Goal: Task Accomplishment & Management: Use online tool/utility

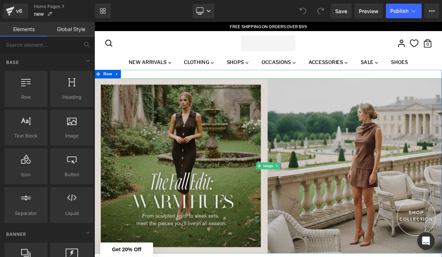
click at [223, 109] on img at bounding box center [316, 204] width 442 height 222
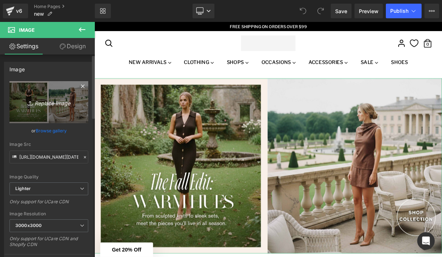
click at [43, 102] on icon "Replace Image" at bounding box center [49, 101] width 58 height 9
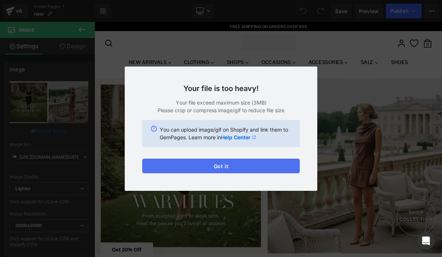
click at [220, 168] on button "Got it" at bounding box center [221, 165] width 158 height 15
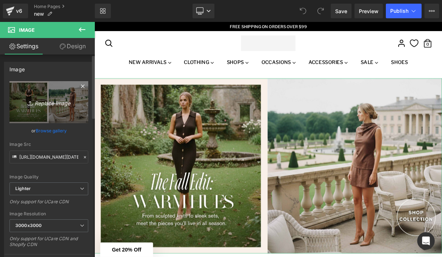
click at [47, 104] on icon "Replace Image" at bounding box center [49, 101] width 58 height 9
type input "C:\fakepath\Copy of Positano - Website Banners 3840x1930-2.jpg"
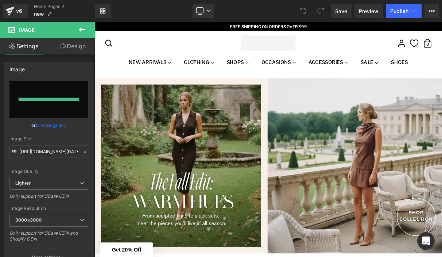
type input "[URL][DOMAIN_NAME]"
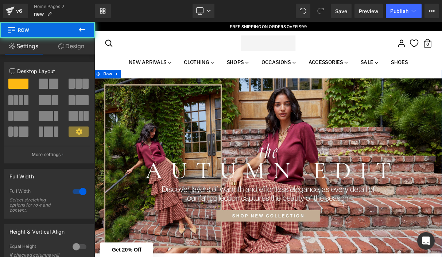
click at [165, 87] on div "Image Row" at bounding box center [316, 203] width 442 height 242
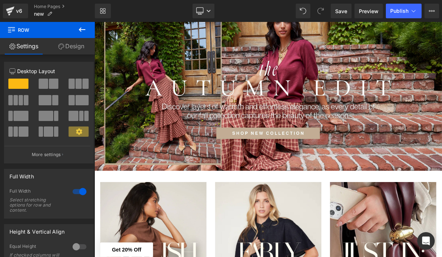
click at [80, 30] on icon at bounding box center [82, 29] width 7 height 4
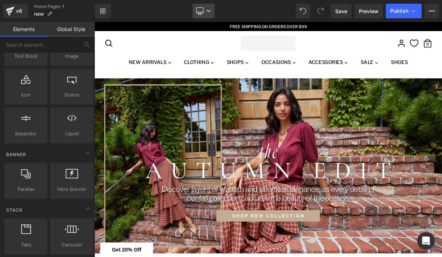
click at [198, 12] on icon at bounding box center [199, 12] width 7 height 0
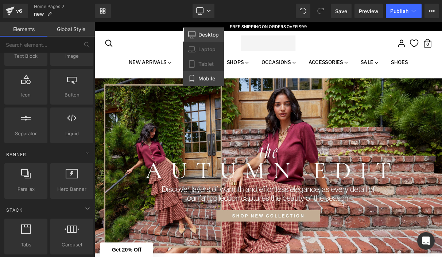
click at [198, 75] on link "Mobile" at bounding box center [203, 78] width 41 height 15
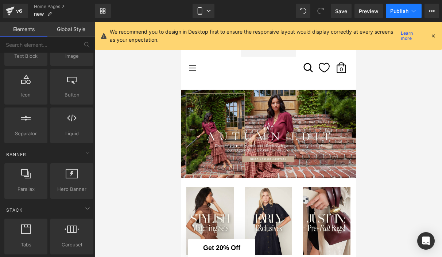
click at [395, 10] on span "Publish" at bounding box center [400, 11] width 18 height 6
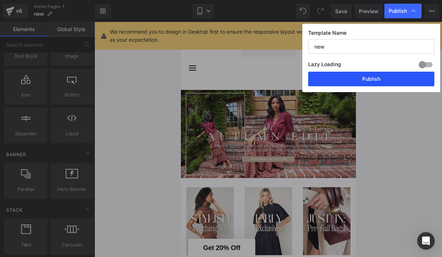
click at [352, 82] on button "Publish" at bounding box center [371, 79] width 126 height 15
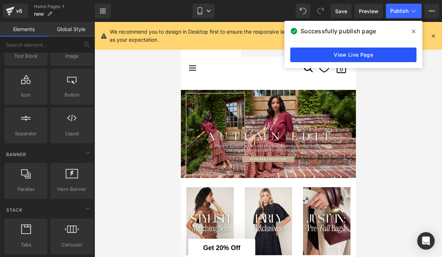
click at [379, 60] on link "View Live Page" at bounding box center [354, 54] width 126 height 15
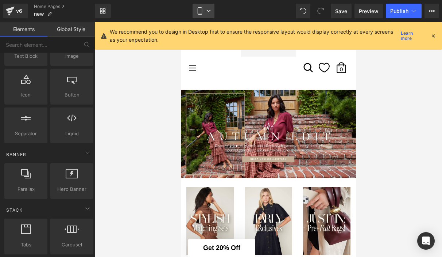
click at [201, 12] on icon at bounding box center [199, 10] width 7 height 7
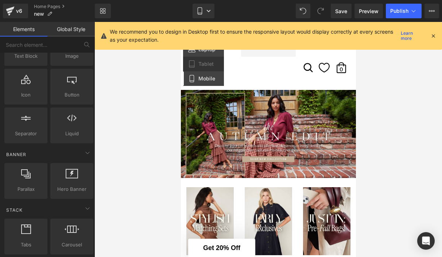
click at [199, 52] on span "Laptop" at bounding box center [207, 49] width 17 height 7
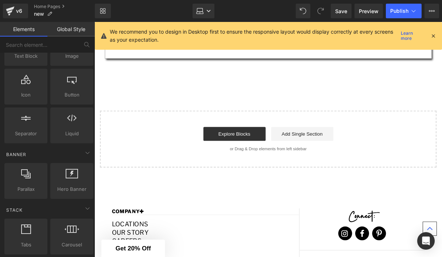
scroll to position [757, 0]
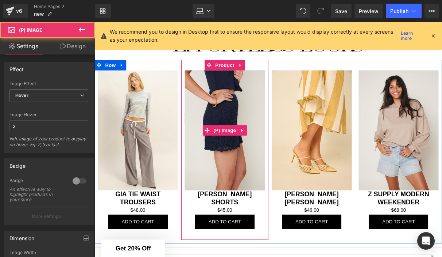
click at [226, 172] on img at bounding box center [232, 136] width 84 height 127
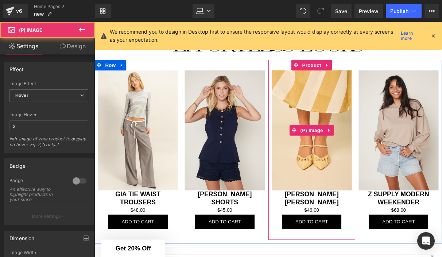
click at [322, 157] on img at bounding box center [324, 136] width 84 height 127
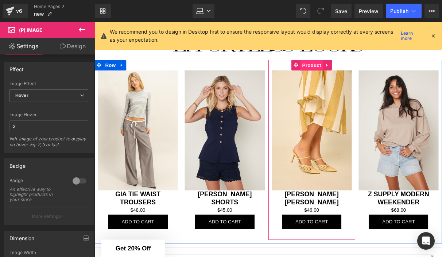
click at [319, 64] on span "Product" at bounding box center [324, 67] width 24 height 11
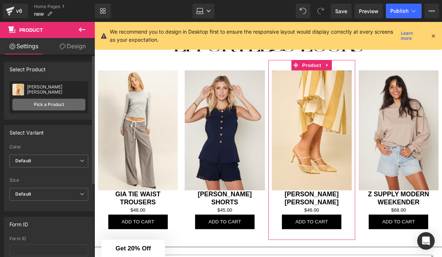
click at [55, 104] on link "Pick a Product" at bounding box center [48, 105] width 73 height 12
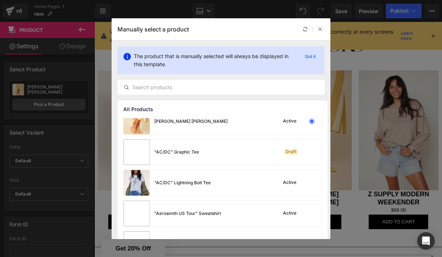
scroll to position [23, 0]
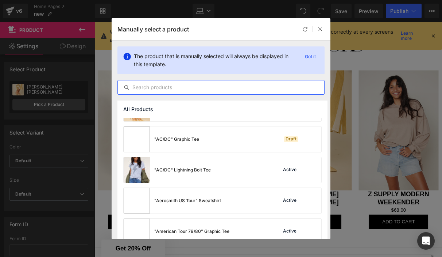
click at [178, 85] on input "text" at bounding box center [221, 87] width 207 height 9
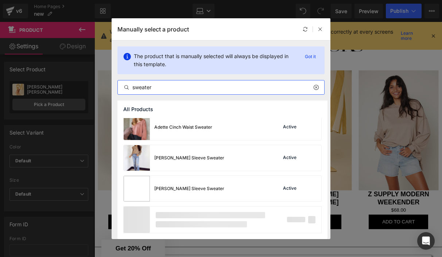
scroll to position [525, 0]
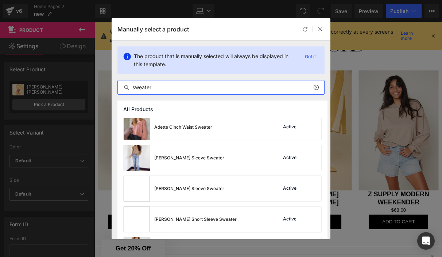
drag, startPoint x: 158, startPoint y: 89, endPoint x: 119, endPoint y: 88, distance: 38.7
click at [119, 88] on input "sweater" at bounding box center [221, 87] width 207 height 9
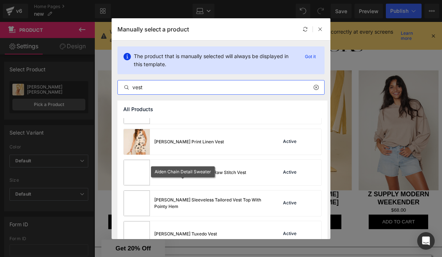
scroll to position [143, 0]
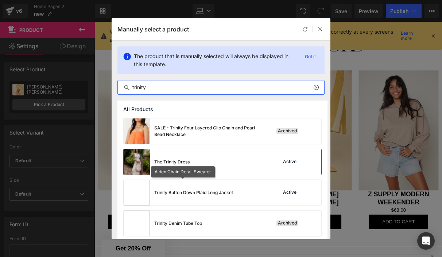
type input "trinity"
click at [294, 167] on div "The Trinity Dress Active" at bounding box center [223, 162] width 198 height 26
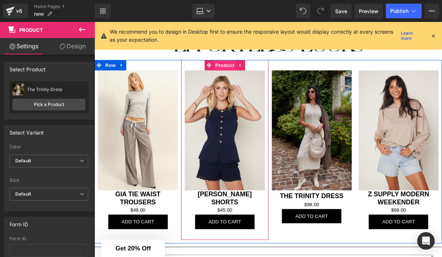
click at [230, 64] on span "Product" at bounding box center [232, 67] width 24 height 11
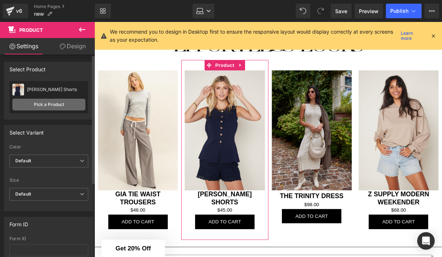
click at [53, 101] on link "Pick a Product" at bounding box center [48, 105] width 73 height 12
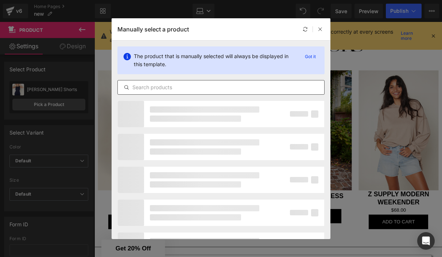
click at [150, 88] on input "text" at bounding box center [221, 87] width 207 height 9
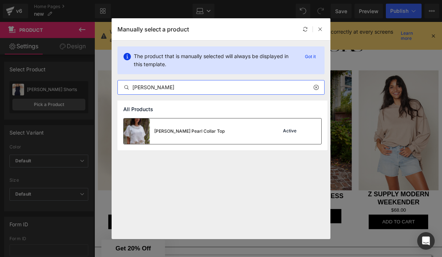
type input "[PERSON_NAME]"
click at [253, 133] on div "[PERSON_NAME] Pearl Collar Top Active" at bounding box center [223, 131] width 198 height 26
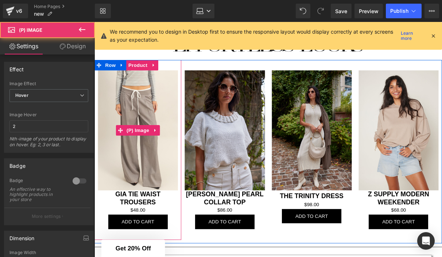
click at [141, 114] on img at bounding box center [140, 136] width 84 height 127
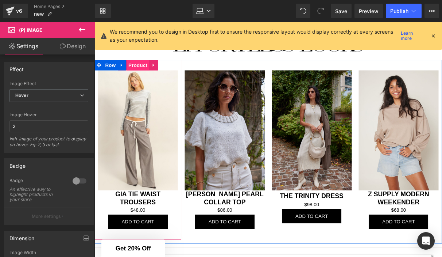
click at [140, 65] on span "Product" at bounding box center [140, 67] width 24 height 11
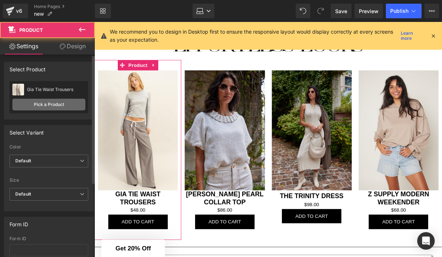
click at [58, 105] on link "Pick a Product" at bounding box center [48, 105] width 73 height 12
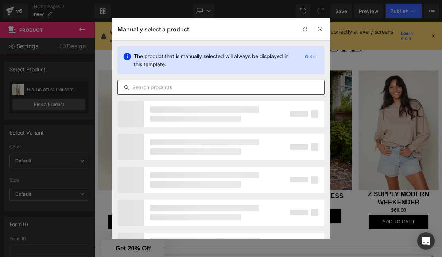
click at [172, 86] on input "text" at bounding box center [221, 87] width 207 height 9
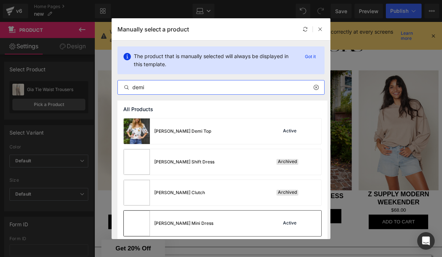
type input "demi"
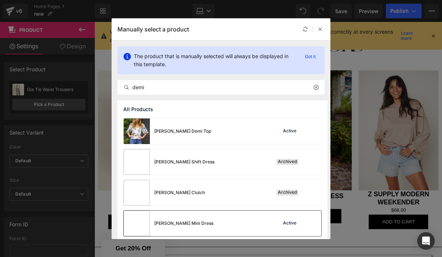
click at [197, 220] on div "[PERSON_NAME] Mini Dress" at bounding box center [183, 223] width 59 height 7
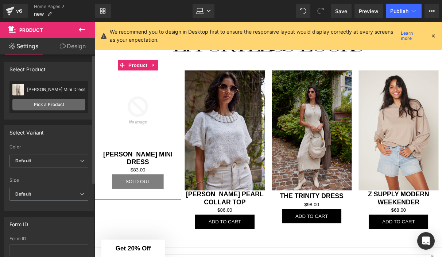
click at [65, 106] on link "Pick a Product" at bounding box center [48, 105] width 73 height 12
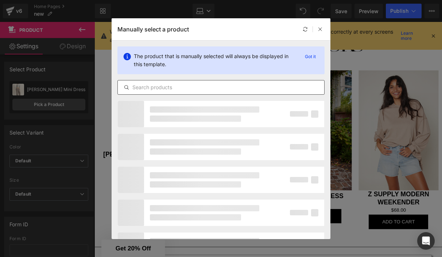
click at [176, 89] on input "text" at bounding box center [221, 87] width 207 height 9
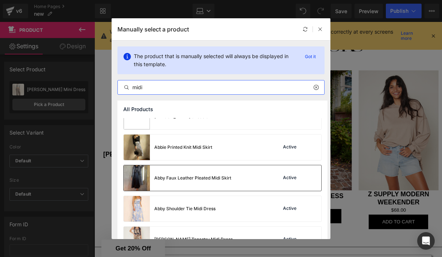
scroll to position [117, 0]
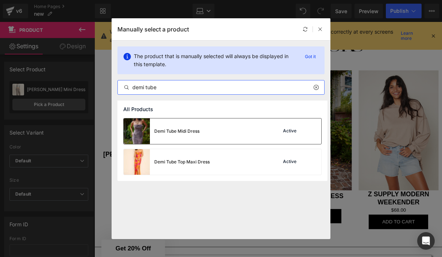
type input "demi tube"
click at [211, 135] on div "Demi Tube Midi Dress Active" at bounding box center [223, 131] width 198 height 26
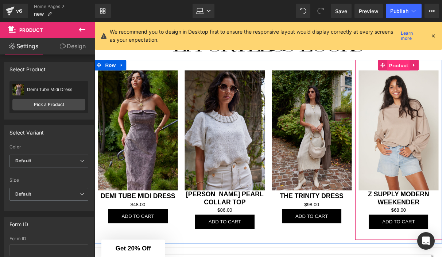
click at [410, 63] on span "Product" at bounding box center [416, 67] width 24 height 11
click at [415, 64] on span "Product" at bounding box center [416, 67] width 24 height 11
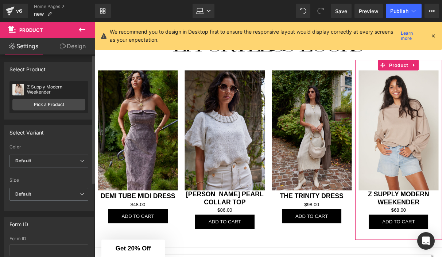
click at [69, 98] on div "Z Supply Modern Weekender Z Supply Modern Weekender Pick a Product" at bounding box center [48, 97] width 79 height 32
click at [69, 103] on link "Pick a Product" at bounding box center [48, 105] width 73 height 12
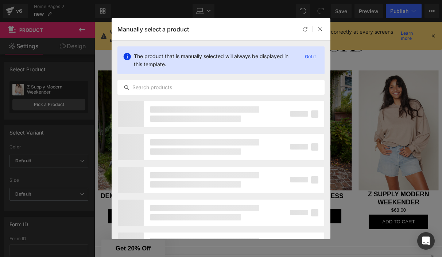
click at [149, 79] on div "The product that is manually selected will always be displayed in this template…" at bounding box center [221, 71] width 219 height 60
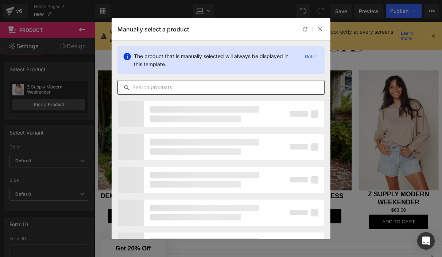
click at [151, 84] on input "text" at bounding box center [221, 87] width 207 height 9
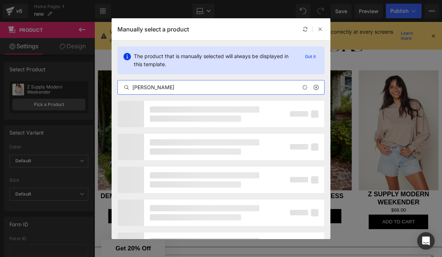
type input "[PERSON_NAME]"
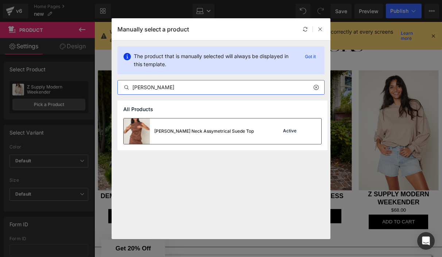
click at [179, 136] on div "[PERSON_NAME] Neck Assymetrical Suede Top" at bounding box center [189, 131] width 130 height 26
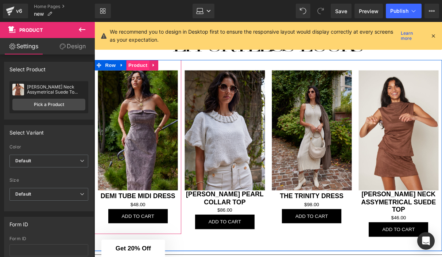
click at [140, 65] on span "Product" at bounding box center [140, 67] width 24 height 11
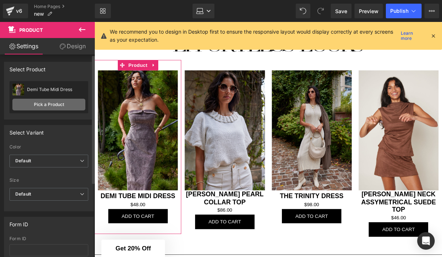
click at [56, 108] on link "Pick a Product" at bounding box center [48, 105] width 73 height 12
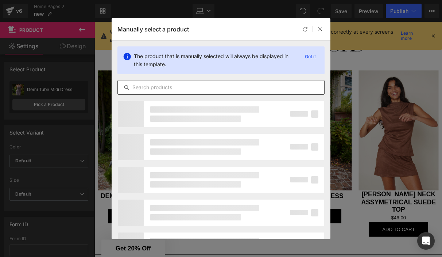
click at [152, 92] on div at bounding box center [221, 87] width 207 height 15
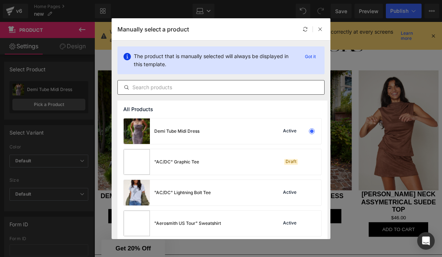
click at [152, 91] on input "text" at bounding box center [221, 87] width 207 height 9
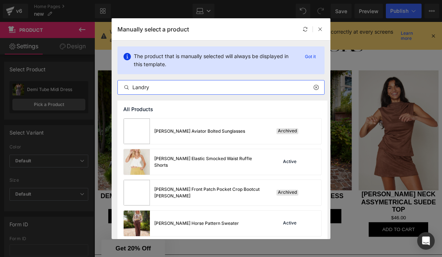
type input "Landry"
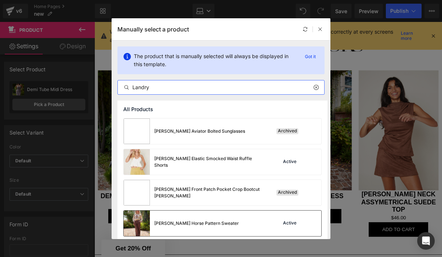
drag, startPoint x: 152, startPoint y: 91, endPoint x: 139, endPoint y: 226, distance: 135.4
click at [139, 226] on img at bounding box center [137, 223] width 26 height 26
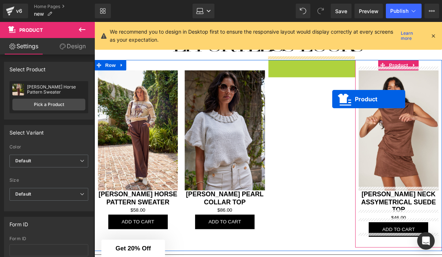
drag, startPoint x: 306, startPoint y: 64, endPoint x: 347, endPoint y: 104, distance: 56.8
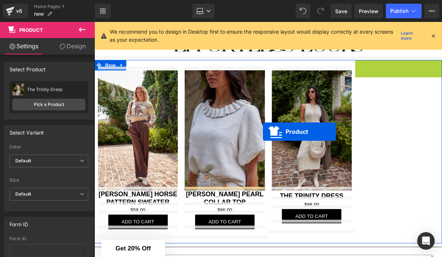
drag, startPoint x: 397, startPoint y: 62, endPoint x: 272, endPoint y: 137, distance: 145.9
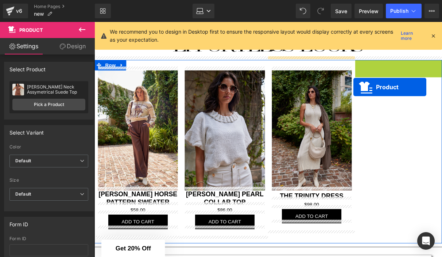
drag, startPoint x: 397, startPoint y: 62, endPoint x: 382, endPoint y: 84, distance: 26.4
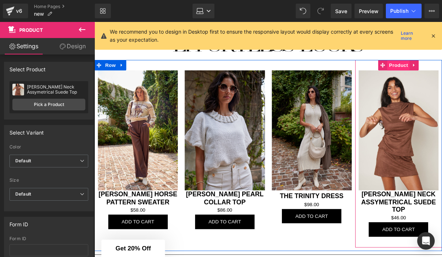
click at [413, 64] on span "Product" at bounding box center [416, 67] width 24 height 11
click at [406, 64] on span "Product" at bounding box center [416, 67] width 24 height 11
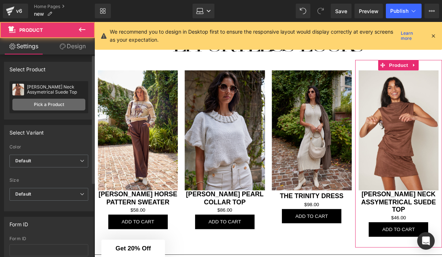
click at [51, 105] on link "Pick a Product" at bounding box center [48, 105] width 73 height 12
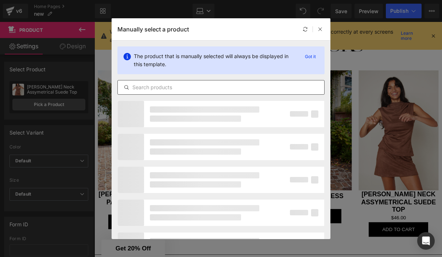
click at [151, 90] on input "text" at bounding box center [221, 87] width 207 height 9
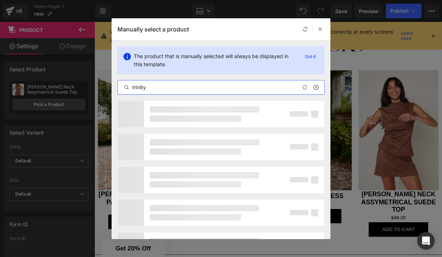
type input "trinity"
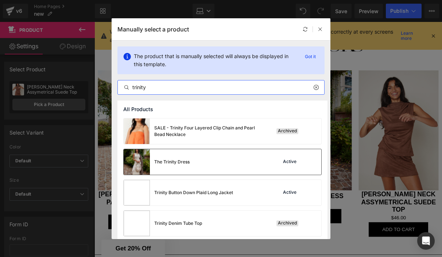
click at [164, 162] on div "The Trinity Dress" at bounding box center [171, 161] width 35 height 7
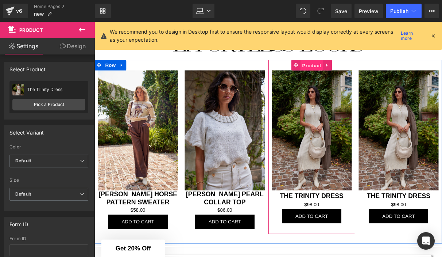
click at [318, 63] on span "Product" at bounding box center [324, 67] width 24 height 11
click at [321, 63] on span "Product" at bounding box center [324, 67] width 24 height 11
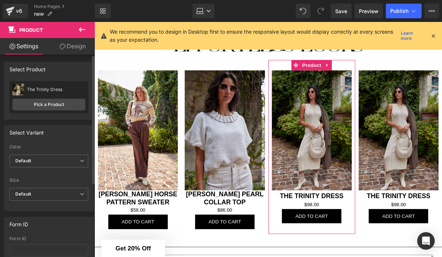
click at [57, 98] on div "The Trinity Dress The Trinity Dress Pick a Product" at bounding box center [48, 97] width 79 height 32
click at [57, 111] on div "The Trinity Dress The Trinity Dress Pick a Product" at bounding box center [48, 97] width 79 height 32
click at [55, 100] on link "Pick a Product" at bounding box center [48, 105] width 73 height 12
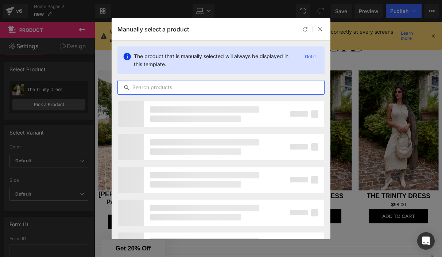
click at [163, 88] on input "text" at bounding box center [221, 87] width 207 height 9
type input "[PERSON_NAME] high"
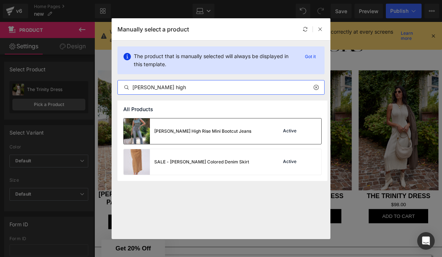
click at [144, 137] on img at bounding box center [137, 131] width 26 height 26
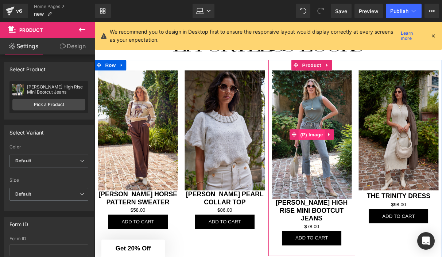
click at [319, 139] on span "(P) Image" at bounding box center [324, 140] width 28 height 11
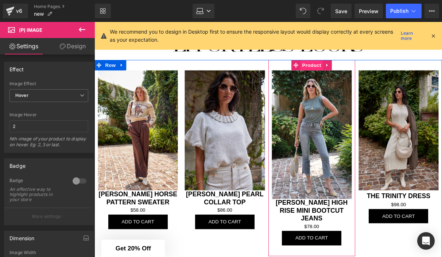
click at [319, 64] on span "Product" at bounding box center [324, 67] width 24 height 11
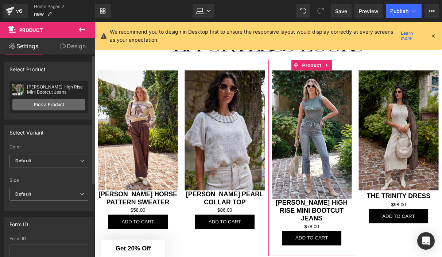
click at [41, 107] on link "Pick a Product" at bounding box center [48, 105] width 73 height 12
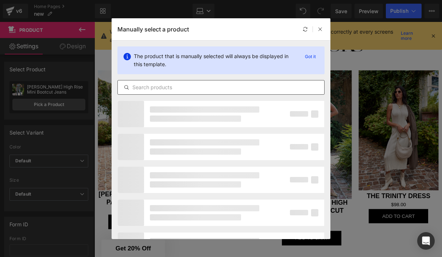
click at [159, 89] on input "text" at bounding box center [221, 87] width 207 height 9
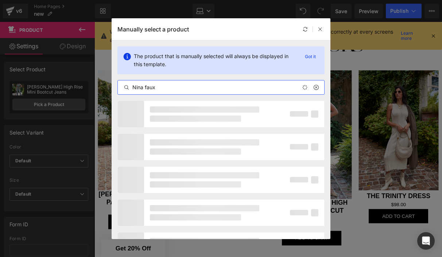
type input "Nina faux"
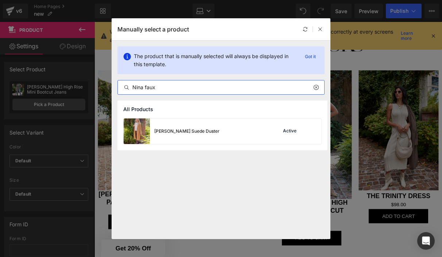
click at [138, 133] on img at bounding box center [137, 131] width 26 height 26
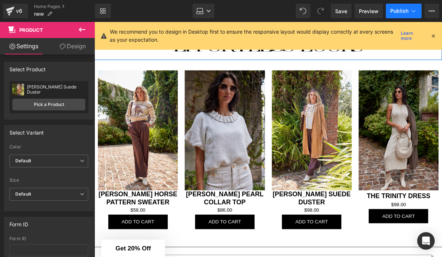
click at [398, 7] on button "Publish" at bounding box center [404, 11] width 36 height 15
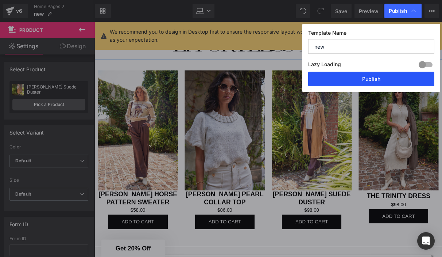
click at [374, 79] on button "Publish" at bounding box center [371, 79] width 126 height 15
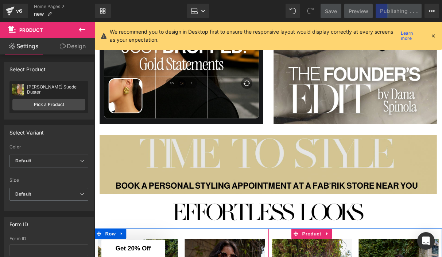
scroll to position [573, 0]
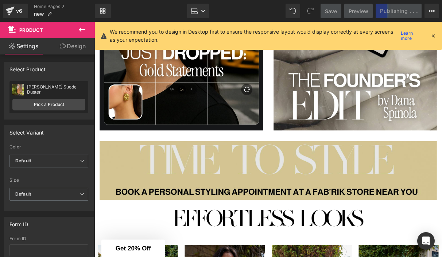
click at [171, 169] on img at bounding box center [278, 178] width 356 height 62
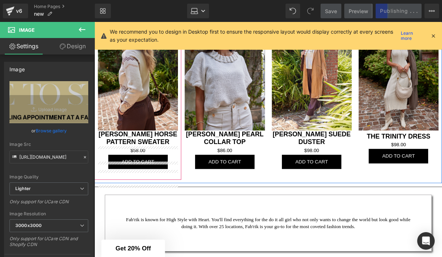
scroll to position [758, 0]
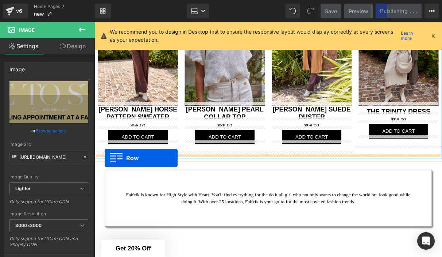
drag, startPoint x: 107, startPoint y: 139, endPoint x: 105, endPoint y: 165, distance: 25.6
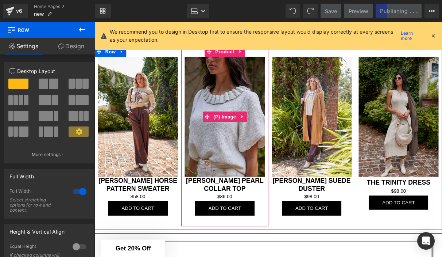
scroll to position [737, 0]
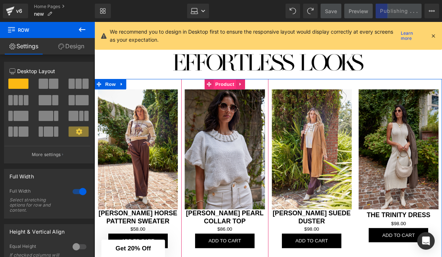
click at [226, 84] on span "Product" at bounding box center [232, 87] width 24 height 11
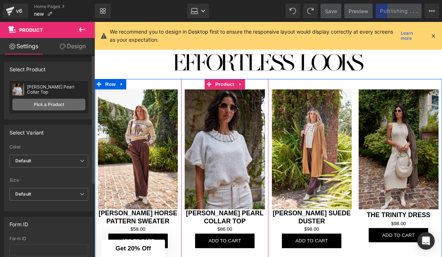
click at [42, 104] on link "Pick a Product" at bounding box center [48, 105] width 73 height 12
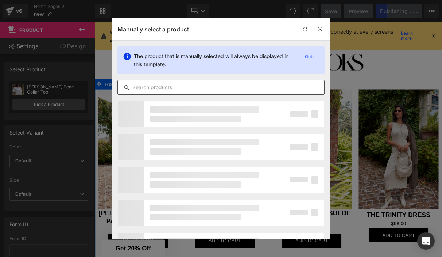
click at [169, 91] on input "text" at bounding box center [221, 87] width 207 height 9
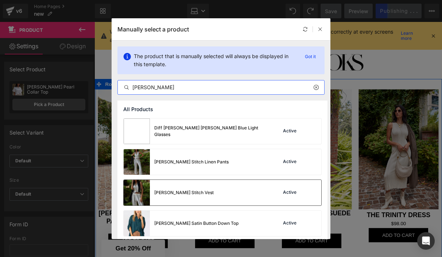
type input "[PERSON_NAME]"
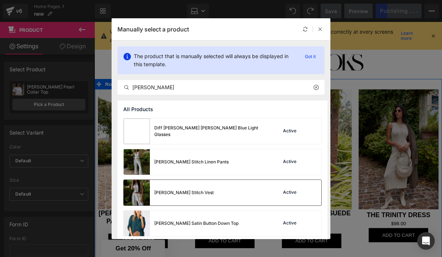
click at [141, 190] on img at bounding box center [137, 193] width 26 height 26
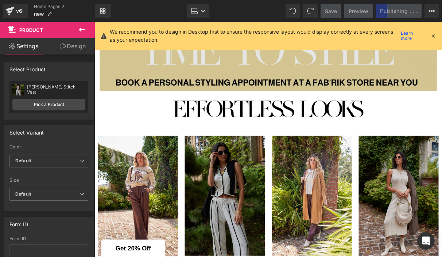
scroll to position [642, 0]
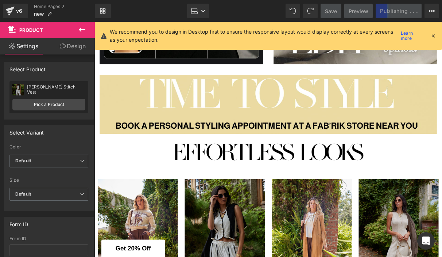
click at [432, 38] on icon at bounding box center [433, 35] width 7 height 7
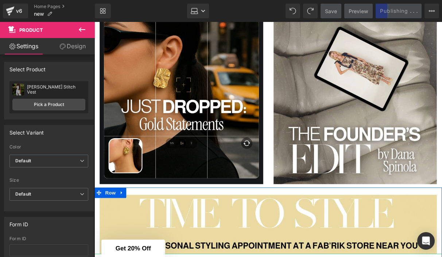
scroll to position [426, 0]
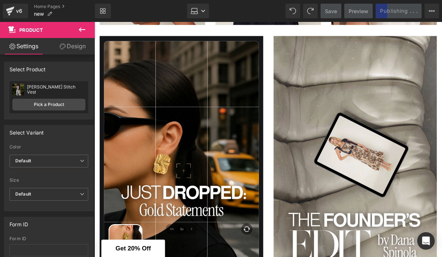
click at [402, 11] on div "Save Preview Publishing . . . Scheduled View Live Page View with current Templa…" at bounding box center [380, 11] width 125 height 15
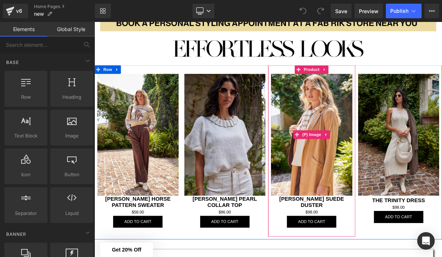
scroll to position [868, 0]
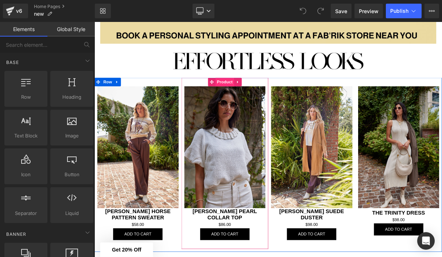
click at [256, 99] on span "Product" at bounding box center [260, 98] width 24 height 11
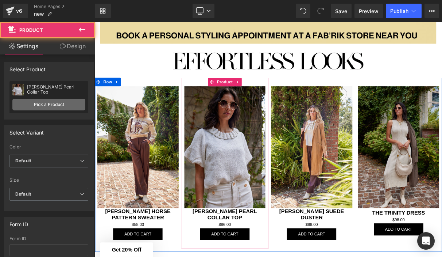
click at [56, 107] on link "Pick a Product" at bounding box center [48, 105] width 73 height 12
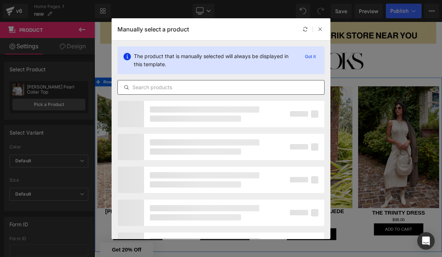
click at [153, 82] on div at bounding box center [221, 87] width 207 height 15
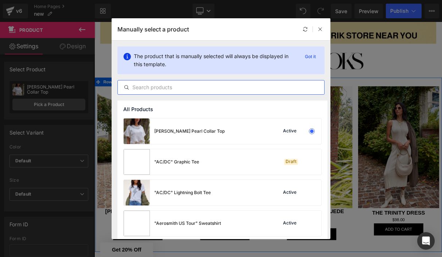
click at [157, 87] on input "text" at bounding box center [221, 87] width 207 height 9
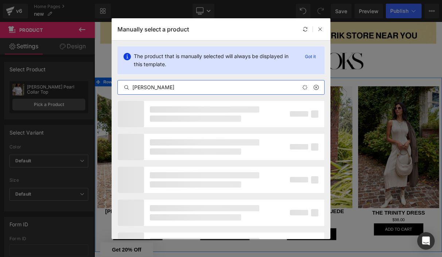
type input "[PERSON_NAME]"
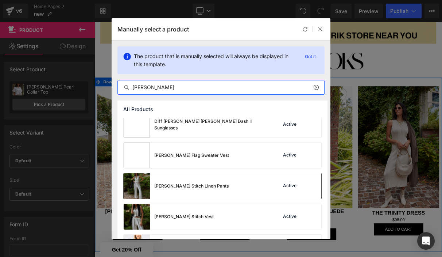
scroll to position [41, 0]
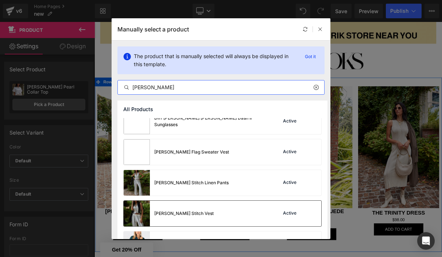
click at [137, 210] on img at bounding box center [137, 213] width 26 height 26
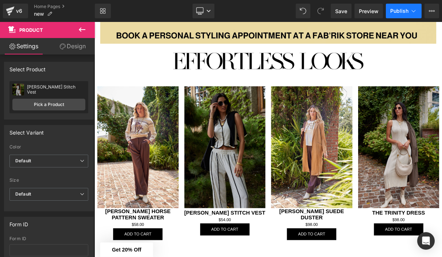
click at [400, 12] on span "Publish" at bounding box center [400, 11] width 18 height 6
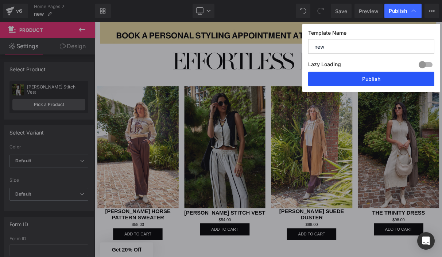
click at [326, 76] on button "Publish" at bounding box center [371, 79] width 126 height 15
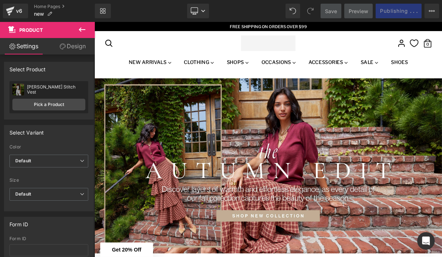
scroll to position [0, 0]
